Goal: Find specific fact: Find specific fact

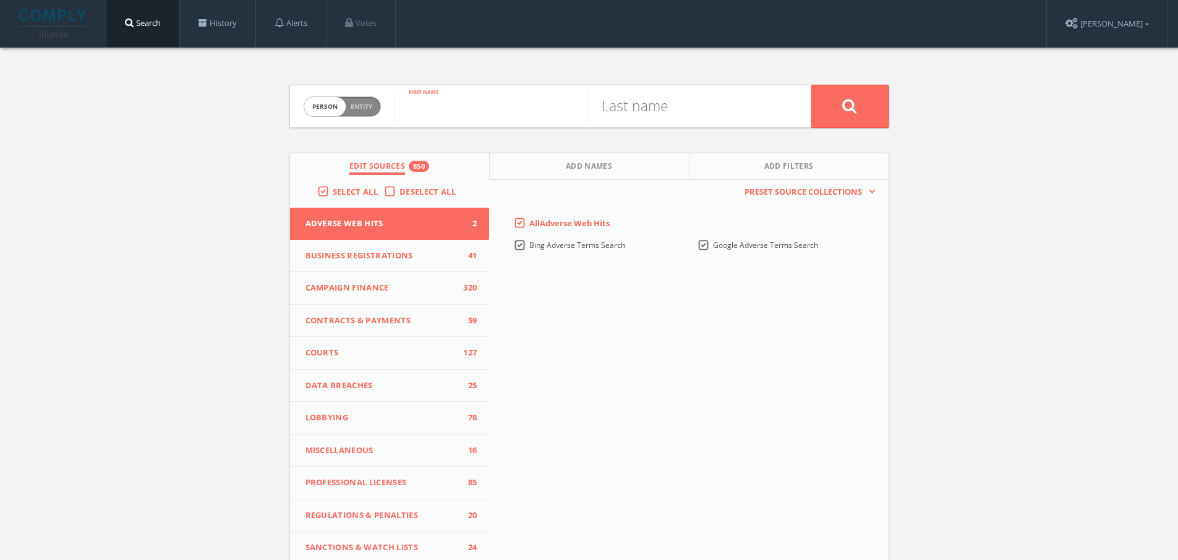
paste input "[PERSON_NAME]"
click at [498, 105] on input "[PERSON_NAME]" at bounding box center [491, 106] width 193 height 32
type input "Vina"
paste input "Paglicawan"
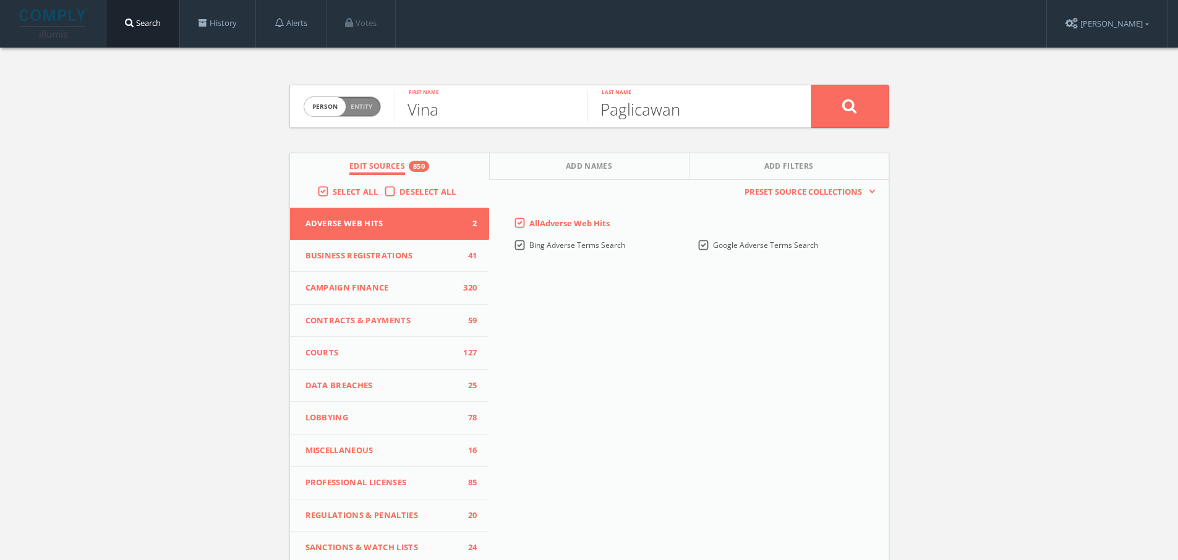
type input "Paglicawan"
click at [849, 108] on icon at bounding box center [849, 105] width 15 height 15
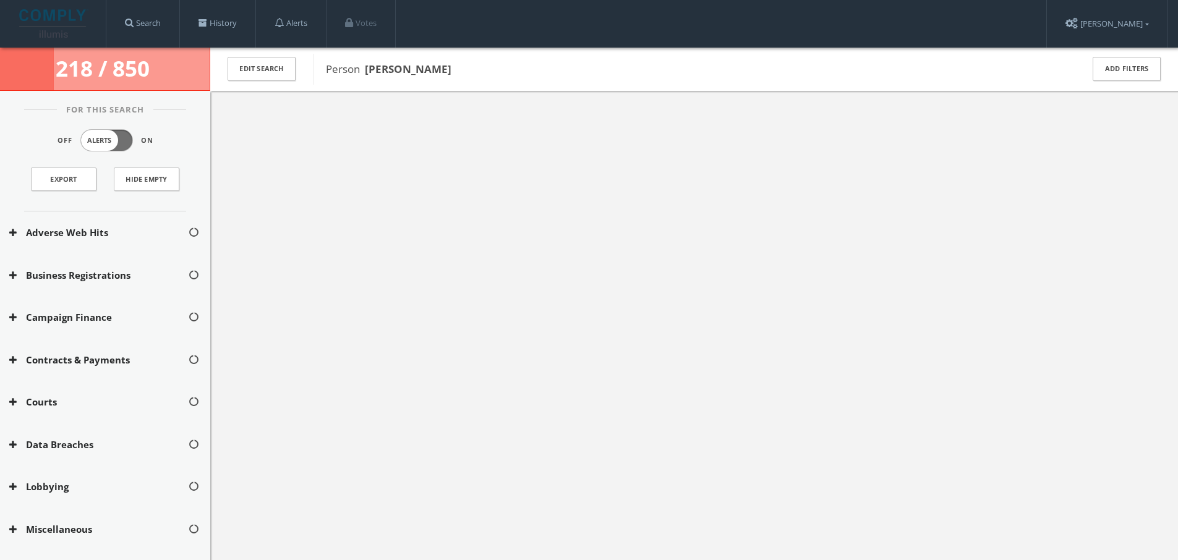
drag, startPoint x: 461, startPoint y: 74, endPoint x: 370, endPoint y: 67, distance: 91.8
click at [370, 67] on span "Person [PERSON_NAME]" at bounding box center [696, 69] width 740 height 16
drag, startPoint x: 365, startPoint y: 66, endPoint x: 460, endPoint y: 72, distance: 94.8
click at [460, 72] on span "Person [PERSON_NAME]" at bounding box center [696, 69] width 740 height 16
copy b "[PERSON_NAME]"
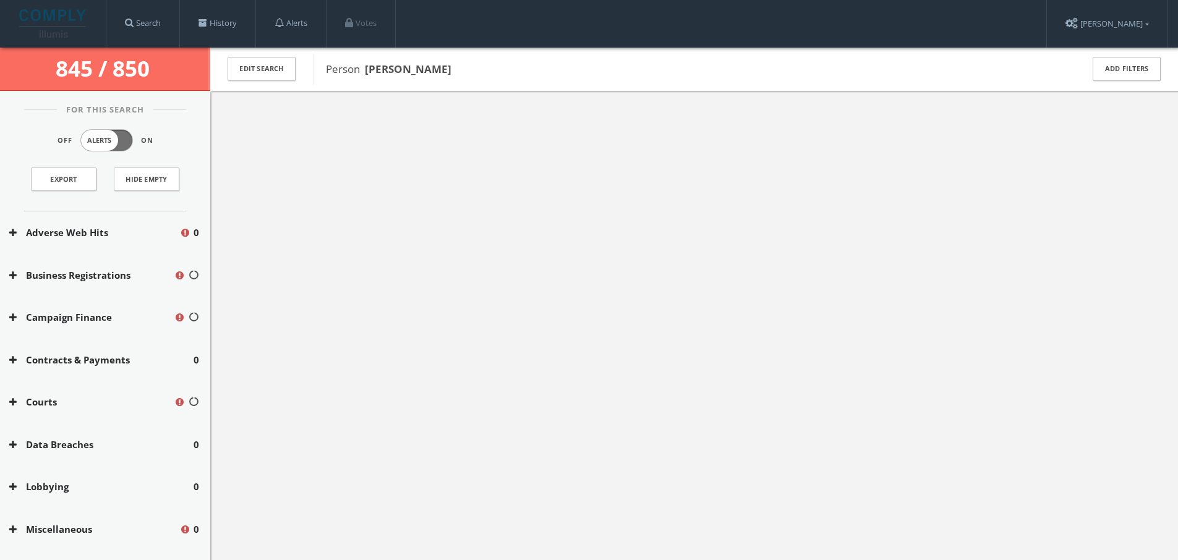
copy b "[PERSON_NAME]"
